Goal: Find specific page/section: Find specific page/section

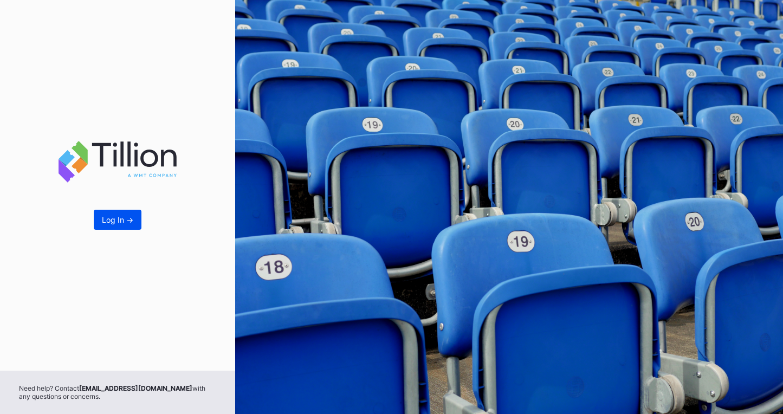
click at [118, 225] on button "Log In ->" at bounding box center [118, 220] width 48 height 20
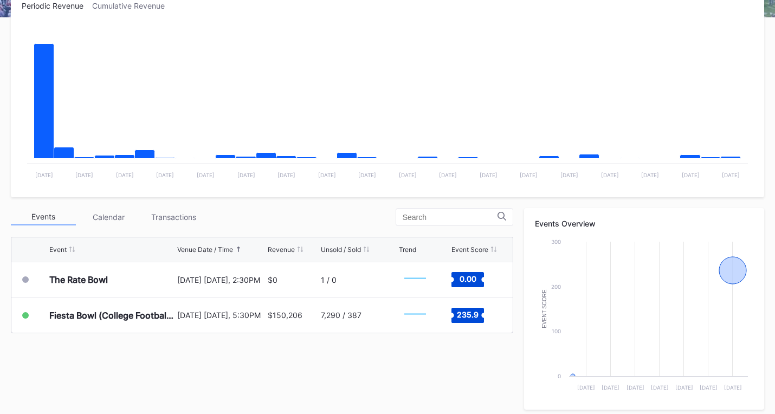
scroll to position [325, 0]
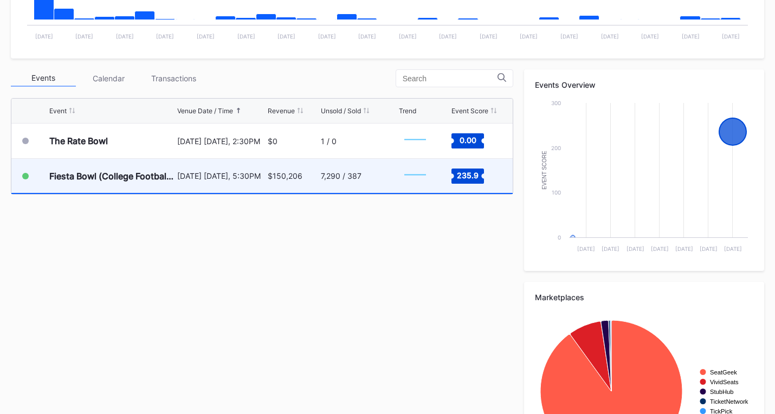
click at [413, 183] on rect "Chart title" at bounding box center [415, 176] width 33 height 27
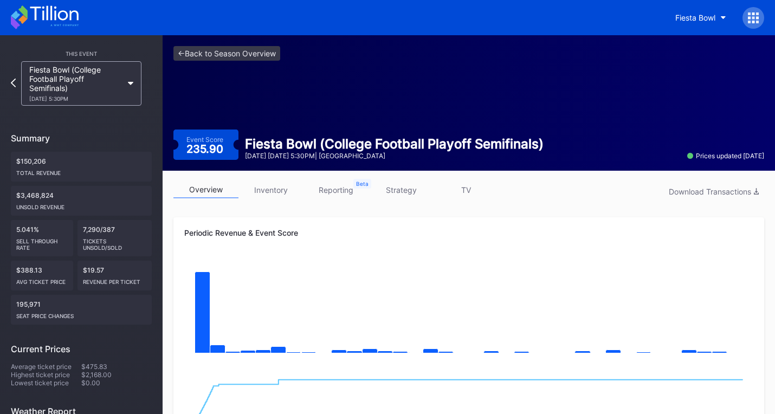
click at [27, 23] on icon at bounding box center [45, 17] width 68 height 24
